Goal: Information Seeking & Learning: Learn about a topic

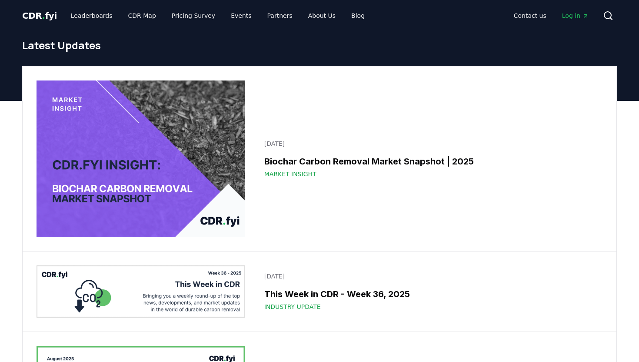
scroll to position [1073, 0]
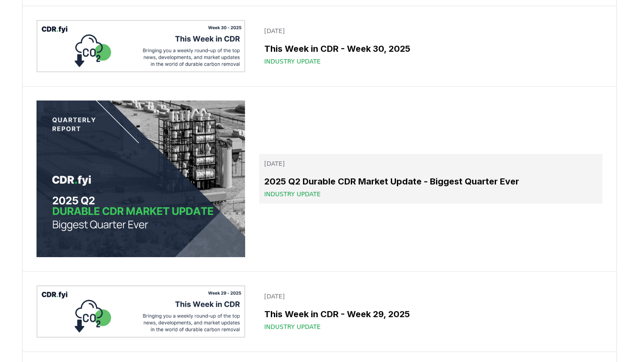
click at [379, 182] on h3 "2025 Q2 Durable CDR Market Update - Biggest Quarter Ever" at bounding box center [430, 181] width 333 height 13
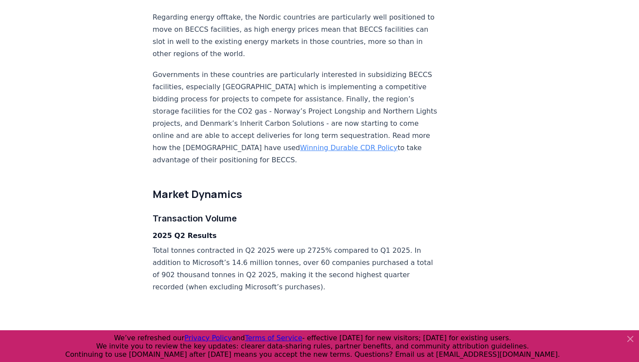
scroll to position [1273, 0]
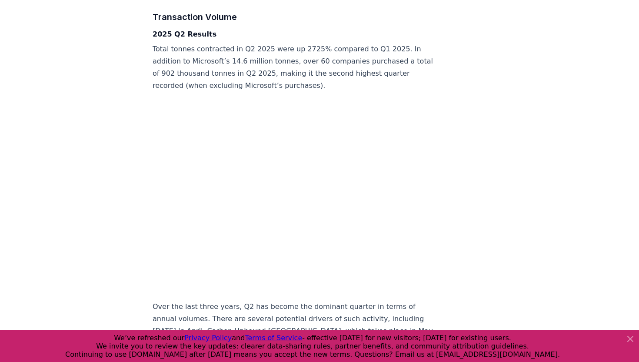
scroll to position [1399, 0]
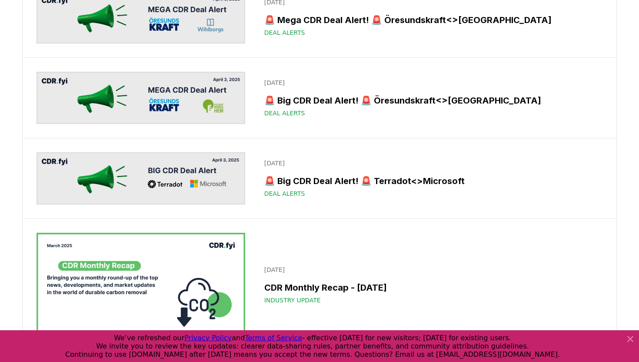
scroll to position [9096, 0]
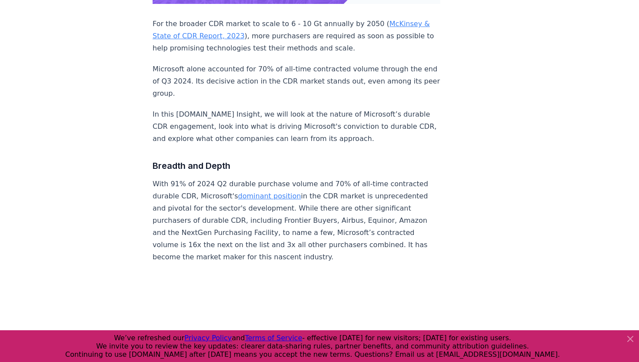
scroll to position [308, 0]
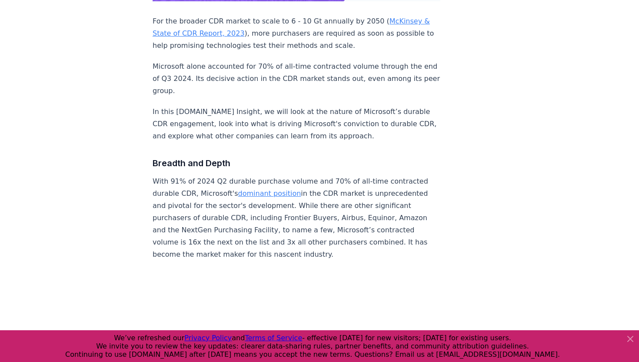
click at [632, 339] on icon at bounding box center [630, 338] width 10 height 10
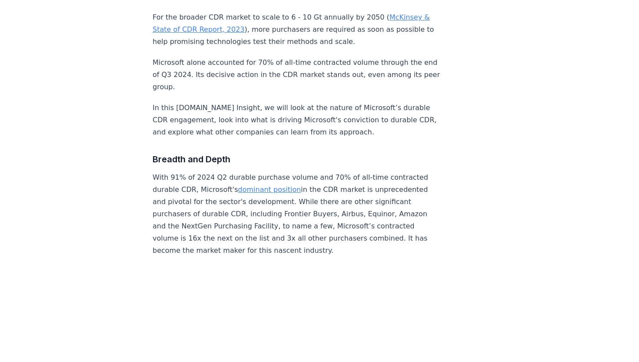
scroll to position [322, 0]
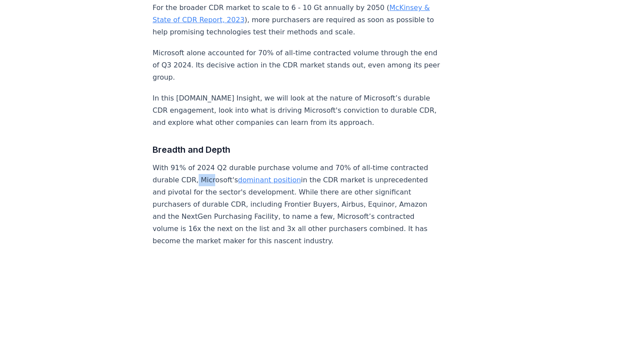
drag, startPoint x: 169, startPoint y: 166, endPoint x: 186, endPoint y: 168, distance: 17.1
click at [186, 168] on p "With 91% of 2024 Q2 durable purchase volume and 70% of all-time contracted dura…" at bounding box center [297, 204] width 288 height 85
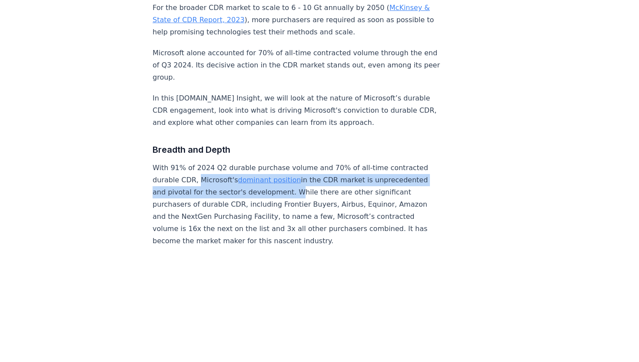
drag, startPoint x: 171, startPoint y: 166, endPoint x: 236, endPoint y: 174, distance: 65.2
click at [236, 174] on p "With 91% of 2024 Q2 durable purchase volume and 70% of all-time contracted dura…" at bounding box center [297, 204] width 288 height 85
copy p "Microsoft's dominant position in the CDR market is unprecedented and pivotal fo…"
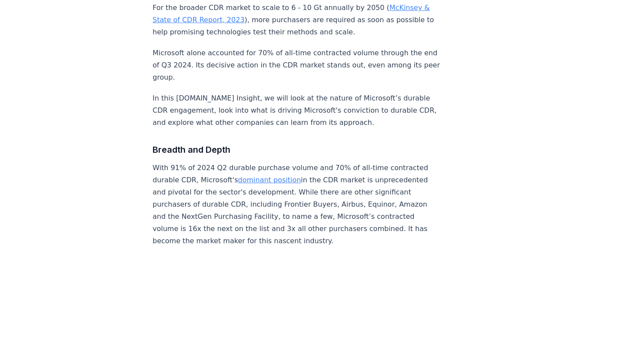
click at [226, 216] on p "With 91% of 2024 Q2 durable purchase volume and 70% of all-time contracted dura…" at bounding box center [297, 204] width 288 height 85
drag, startPoint x: 405, startPoint y: 215, endPoint x: 224, endPoint y: 213, distance: 180.8
click at [224, 213] on p "With 91% of 2024 Q2 durable purchase volume and 70% of all-time contracted dura…" at bounding box center [297, 204] width 288 height 85
copy p "It has become the market maker for this nascent industry."
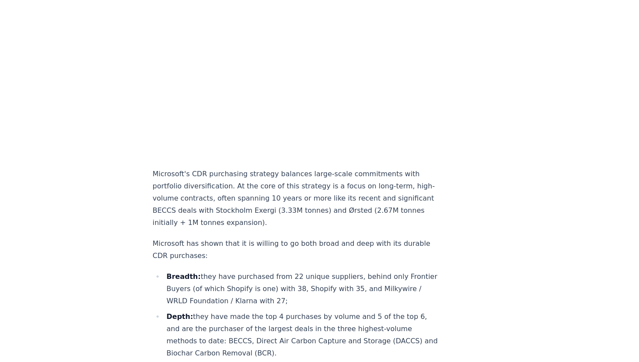
scroll to position [618, 0]
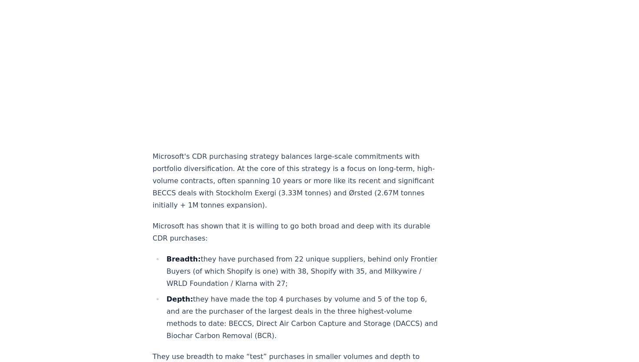
click at [406, 166] on p "Microsoft's CDR purchasing strategy balances large-scale commitments with portf…" at bounding box center [297, 180] width 288 height 61
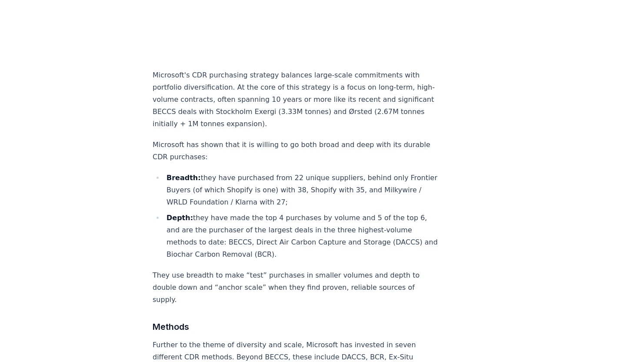
scroll to position [660, 0]
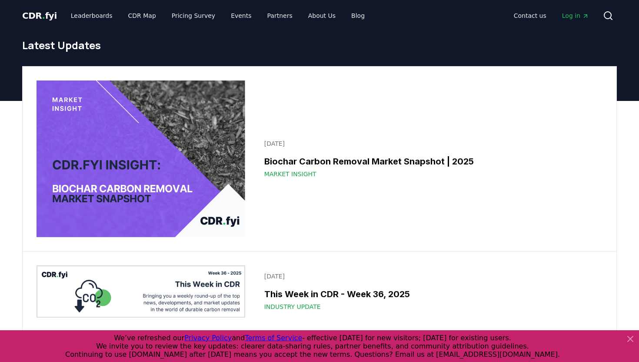
click at [630, 338] on icon at bounding box center [630, 338] width 5 height 5
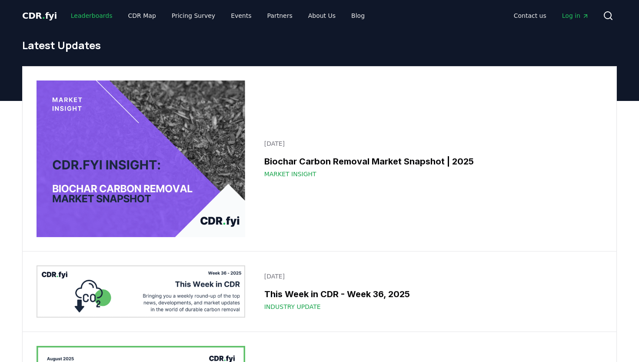
click at [81, 15] on link "Leaderboards" at bounding box center [92, 16] width 56 height 16
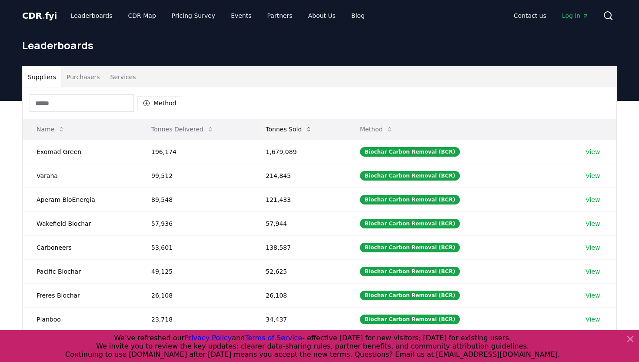
click at [276, 127] on button "Tonnes Sold" at bounding box center [289, 128] width 60 height 17
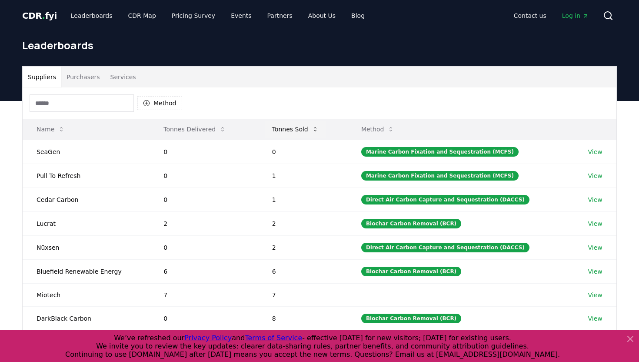
click at [276, 127] on button "Tonnes Sold" at bounding box center [295, 128] width 60 height 17
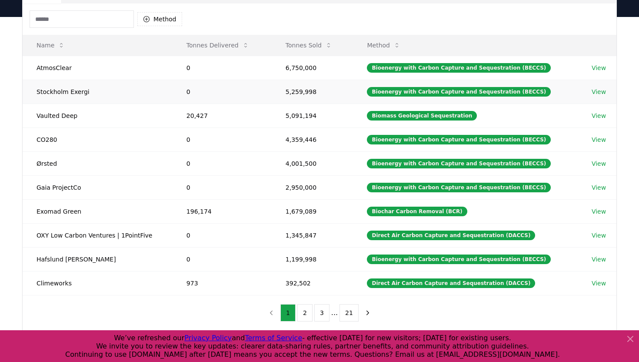
scroll to position [83, 0]
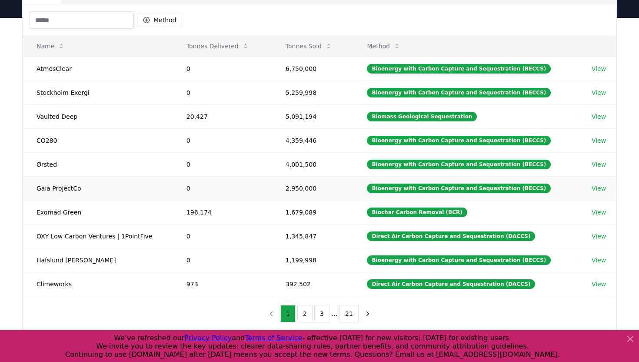
click at [594, 190] on link "View" at bounding box center [599, 188] width 14 height 9
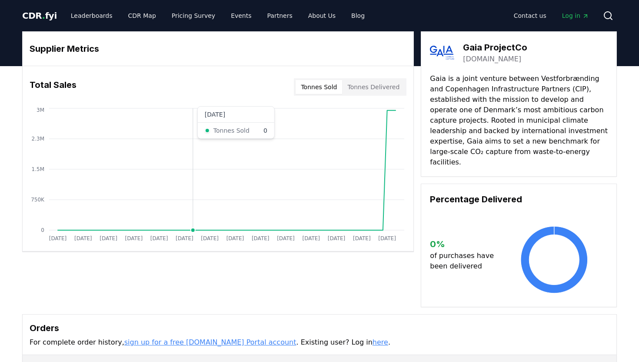
scroll to position [205, 0]
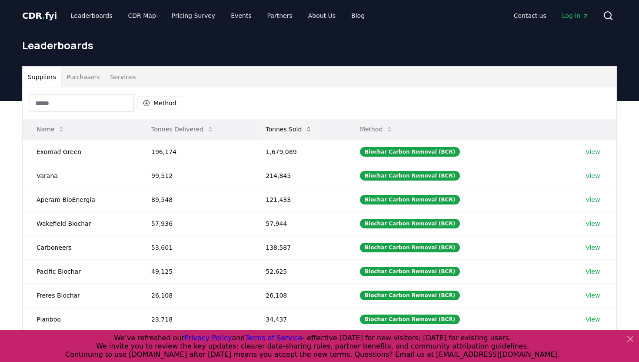
click at [275, 133] on button "Tonnes Sold" at bounding box center [289, 128] width 60 height 17
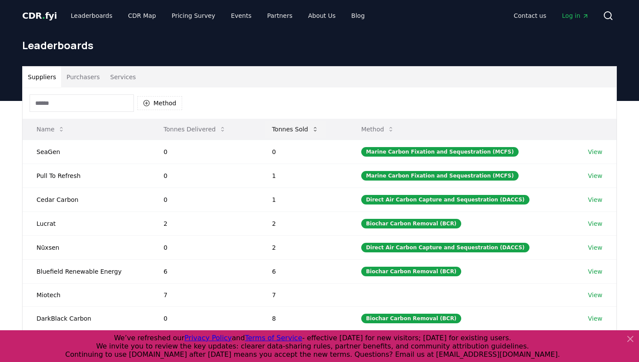
click at [275, 133] on button "Tonnes Sold" at bounding box center [295, 128] width 60 height 17
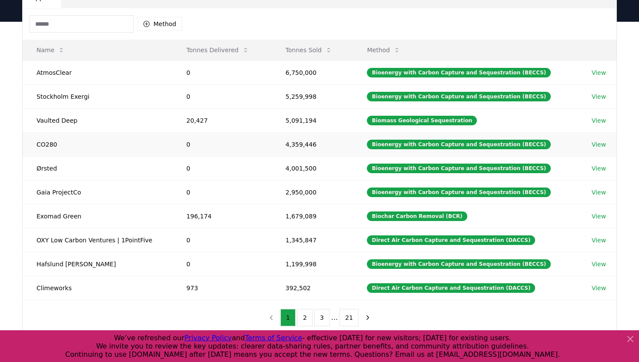
scroll to position [105, 0]
